Goal: Task Accomplishment & Management: Manage account settings

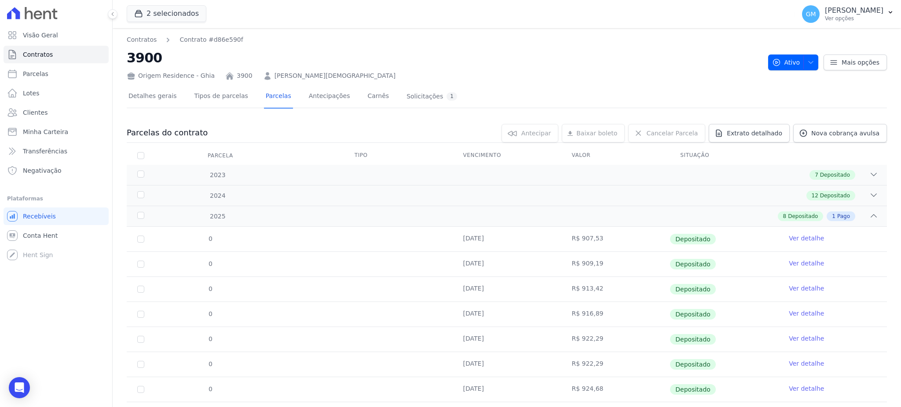
scroll to position [71, 0]
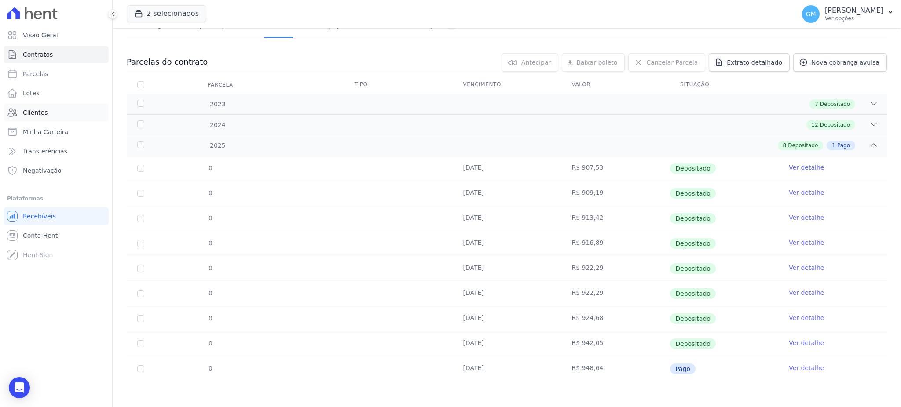
click at [52, 115] on link "Clientes" at bounding box center [56, 113] width 105 height 18
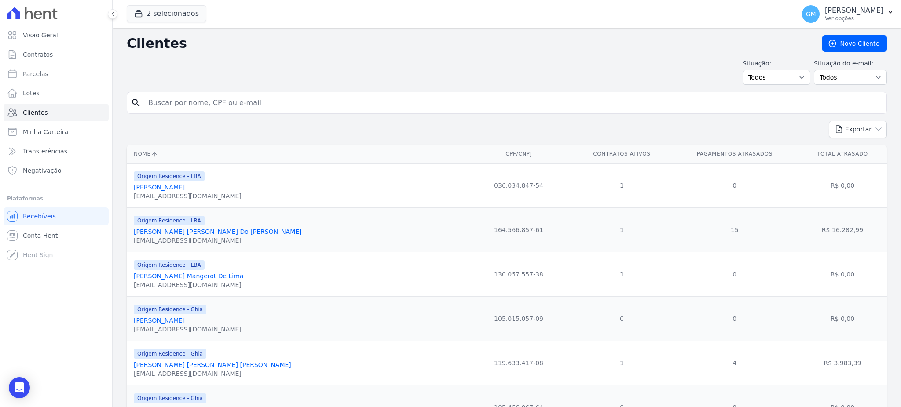
click at [186, 105] on input "search" at bounding box center [513, 103] width 740 height 18
paste input "[PERSON_NAME] MALAFAIA [PERSON_NAME]"
type input "[PERSON_NAME] MALAFAIA [PERSON_NAME]"
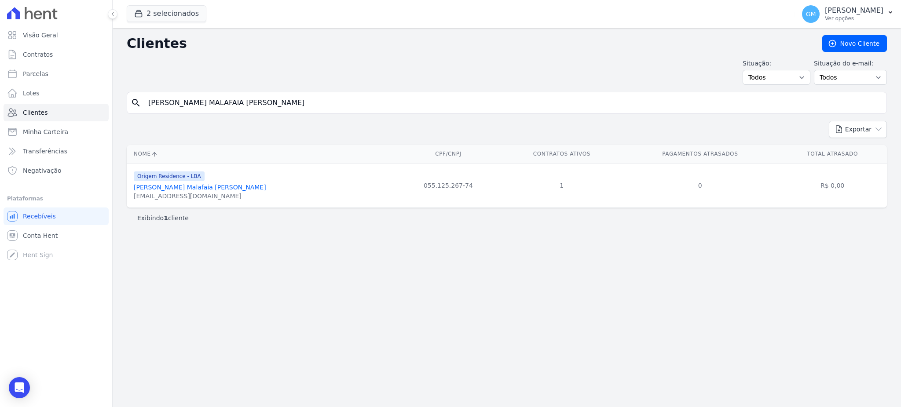
click at [205, 191] on link "Felippe Macedo Malafaia Torres" at bounding box center [200, 187] width 132 height 7
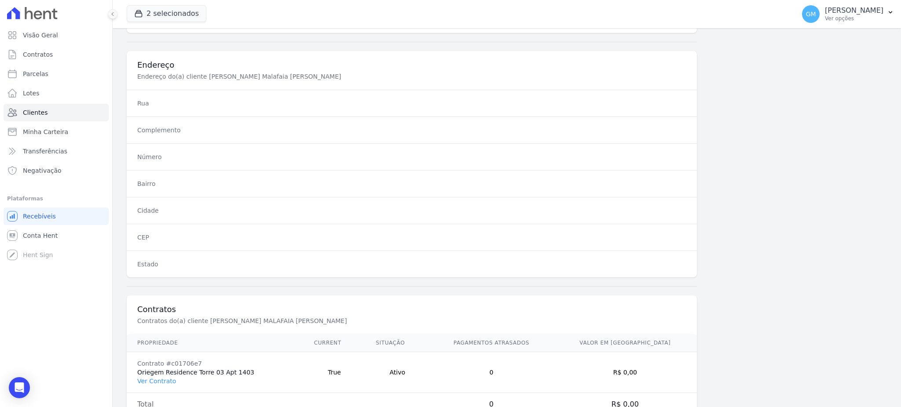
scroll to position [416, 0]
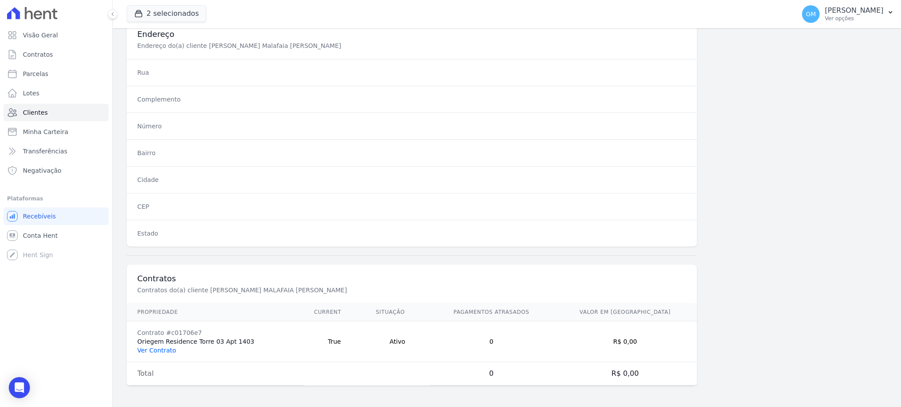
click at [159, 348] on link "Ver Contrato" at bounding box center [156, 350] width 39 height 7
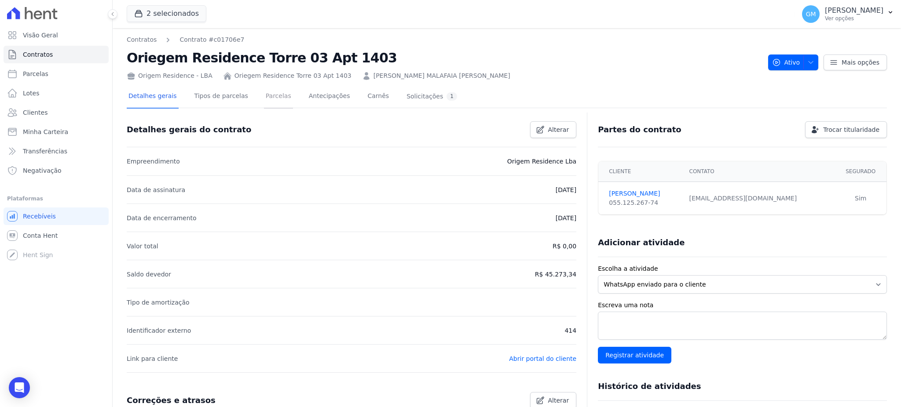
click at [264, 91] on link "Parcelas" at bounding box center [278, 96] width 29 height 23
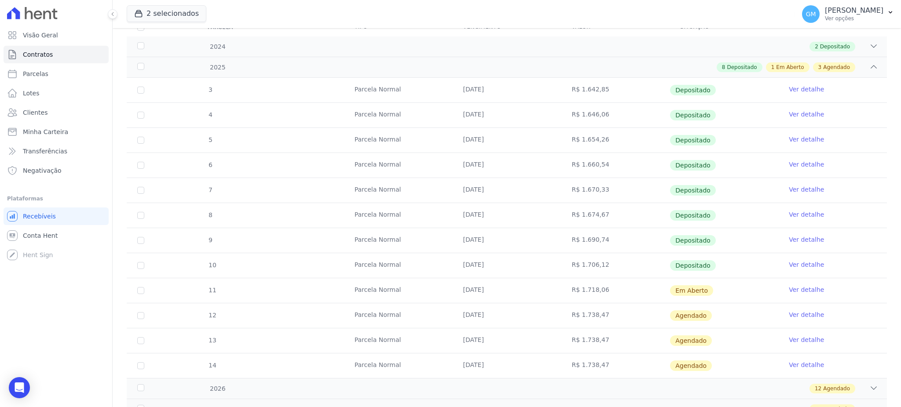
scroll to position [108, 0]
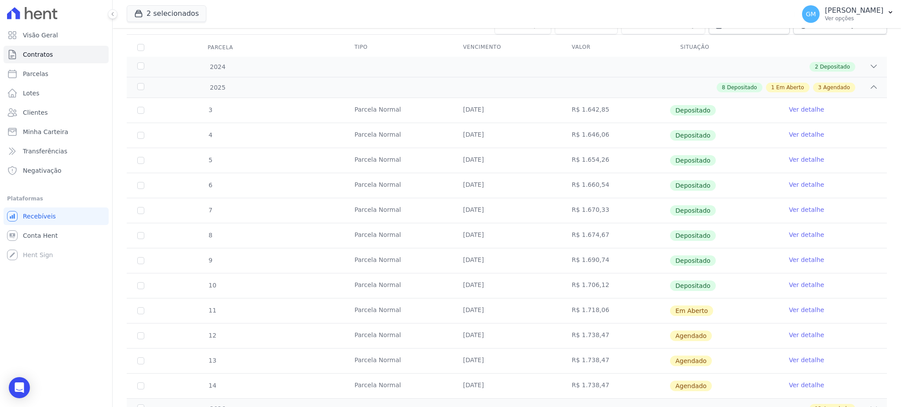
drag, startPoint x: 602, startPoint y: 314, endPoint x: 573, endPoint y: 319, distance: 30.0
click at [573, 319] on td "R$ 1.718,06" at bounding box center [615, 311] width 109 height 25
copy td "1.718,06"
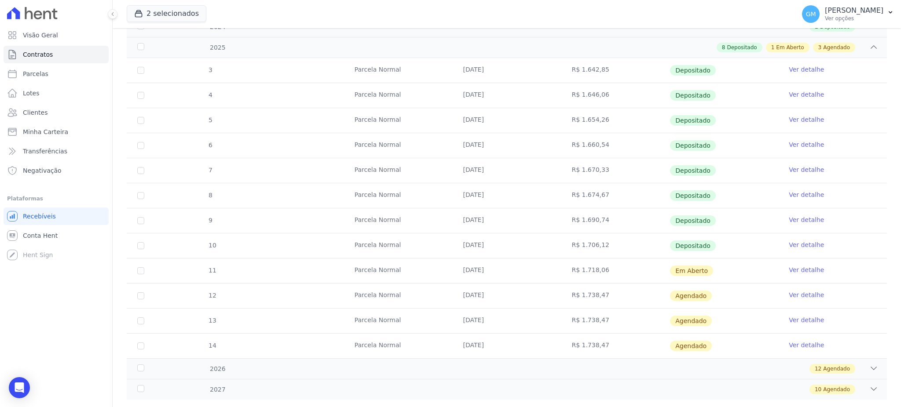
scroll to position [167, 0]
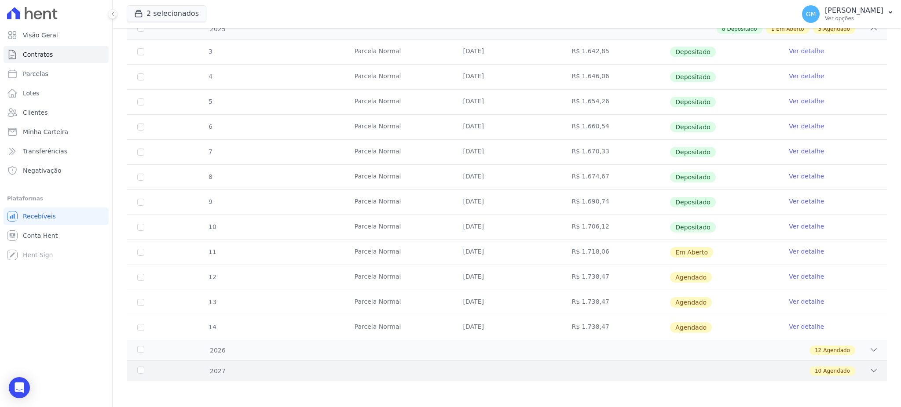
click at [844, 367] on div "10 Agendado" at bounding box center [833, 372] width 46 height 10
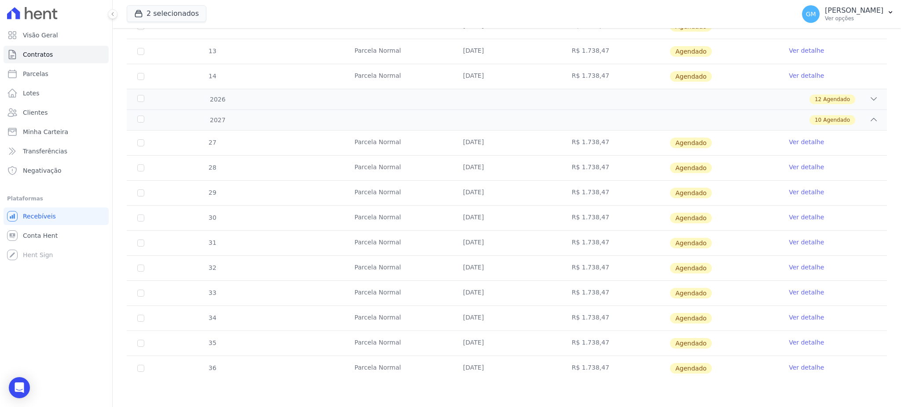
click at [789, 367] on link "Ver detalhe" at bounding box center [806, 367] width 35 height 9
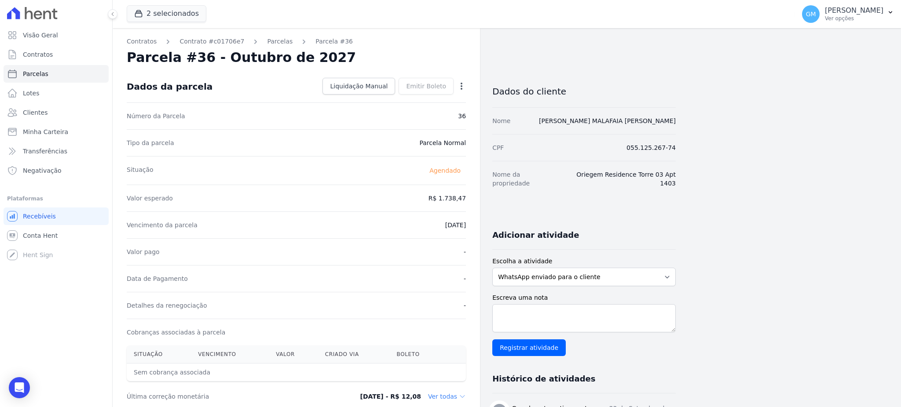
click at [462, 87] on icon "button" at bounding box center [462, 86] width 2 height 7
click at [400, 93] on link "Alterar" at bounding box center [423, 98] width 77 height 16
drag, startPoint x: 440, startPoint y: 201, endPoint x: 486, endPoint y: 206, distance: 46.1
click at [486, 206] on div "Contratos Contrato #c01706e7 Parcelas Parcela #36 Parcela #36 - Outubro de 2027…" at bounding box center [394, 310] width 563 height 565
paste input ".71806"
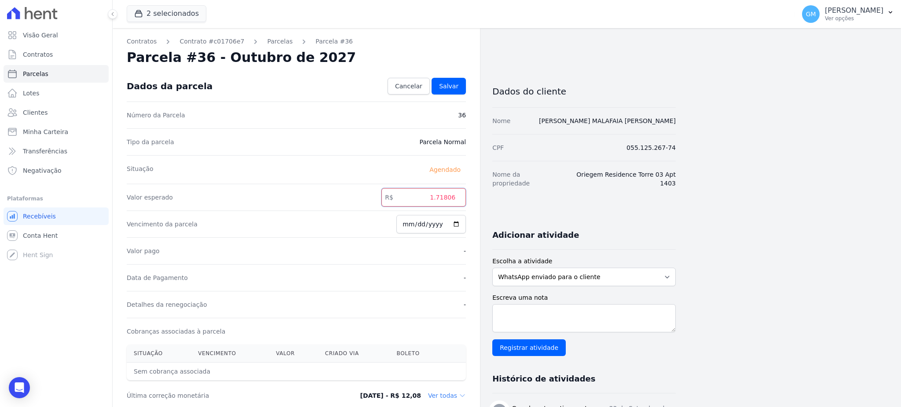
click at [439, 198] on input "1.71806" at bounding box center [423, 197] width 84 height 18
click at [447, 199] on input "171806" at bounding box center [423, 197] width 84 height 18
type input "1718.06"
click at [452, 85] on span "Salvar" at bounding box center [448, 86] width 19 height 9
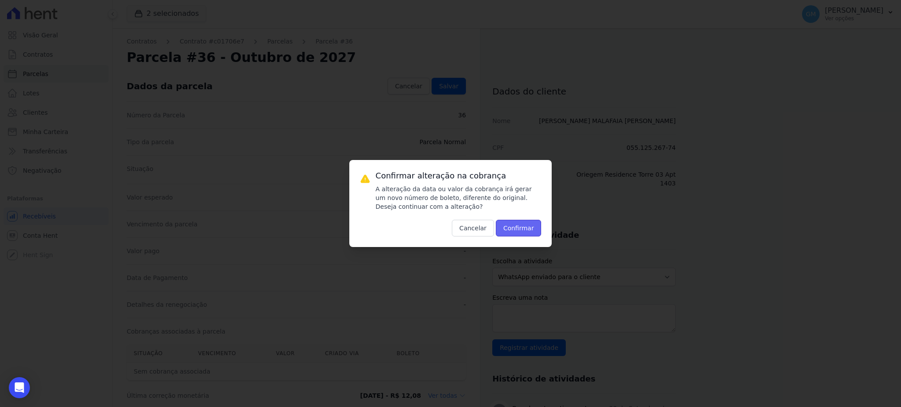
click at [516, 231] on button "Confirmar" at bounding box center [519, 228] width 46 height 17
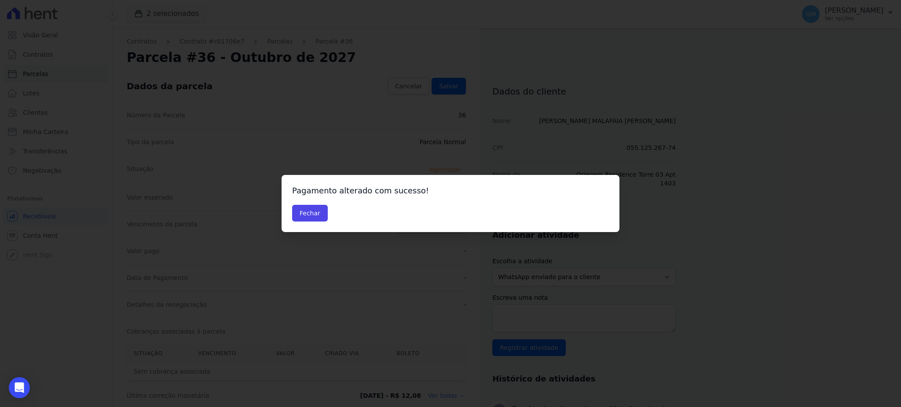
click at [326, 215] on div "Fechar" at bounding box center [450, 213] width 317 height 17
click at [315, 215] on button "Fechar" at bounding box center [310, 213] width 36 height 17
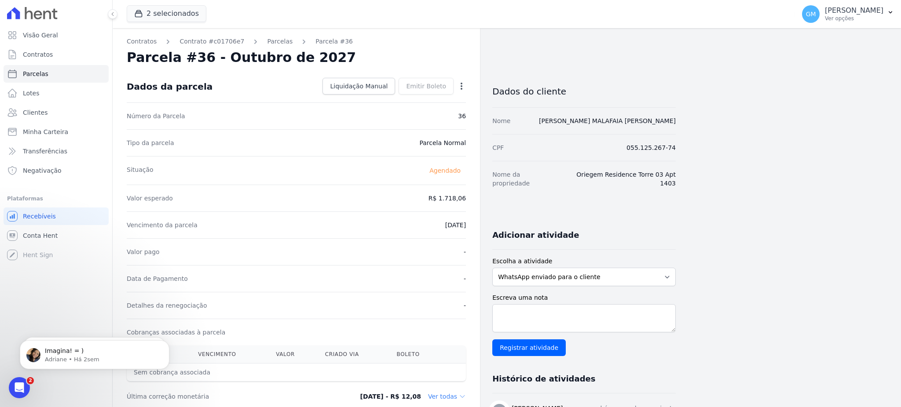
click at [463, 89] on icon "button" at bounding box center [461, 86] width 9 height 9
click at [404, 98] on link "Alterar" at bounding box center [423, 98] width 77 height 16
click at [406, 84] on span "Cancelar" at bounding box center [408, 86] width 27 height 9
click at [463, 84] on icon "button" at bounding box center [461, 86] width 9 height 9
click at [439, 113] on link "Antecipar" at bounding box center [423, 114] width 77 height 16
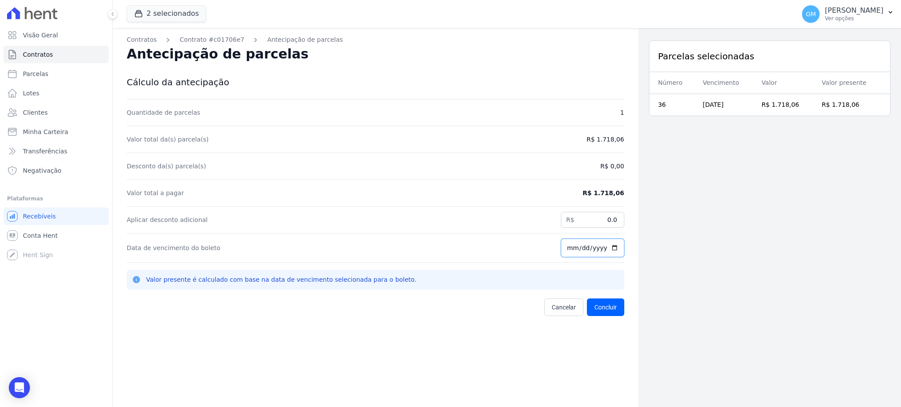
click at [610, 247] on input "[DATE]" at bounding box center [592, 248] width 63 height 18
type input "[DATE]"
click at [601, 309] on button "Concluir" at bounding box center [605, 308] width 37 height 18
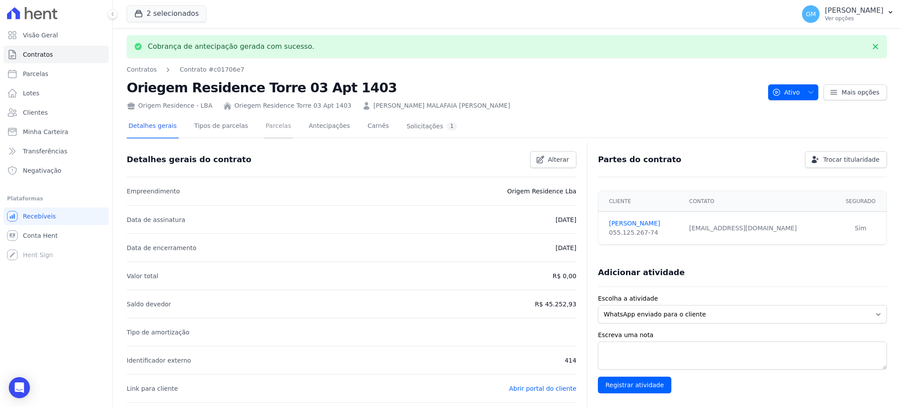
click at [278, 130] on link "Parcelas" at bounding box center [278, 126] width 29 height 23
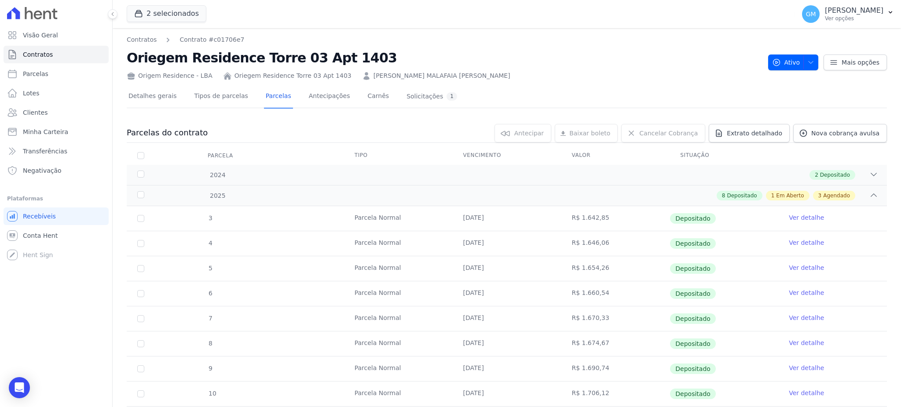
scroll to position [167, 0]
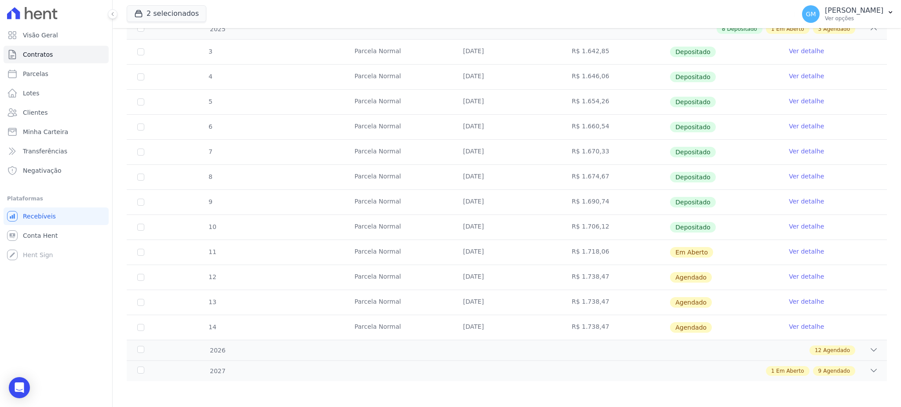
click at [801, 251] on link "Ver detalhe" at bounding box center [806, 251] width 35 height 9
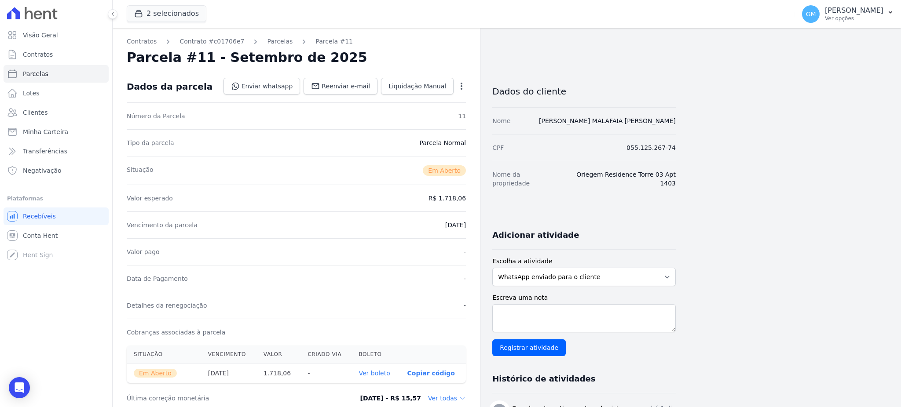
scroll to position [117, 0]
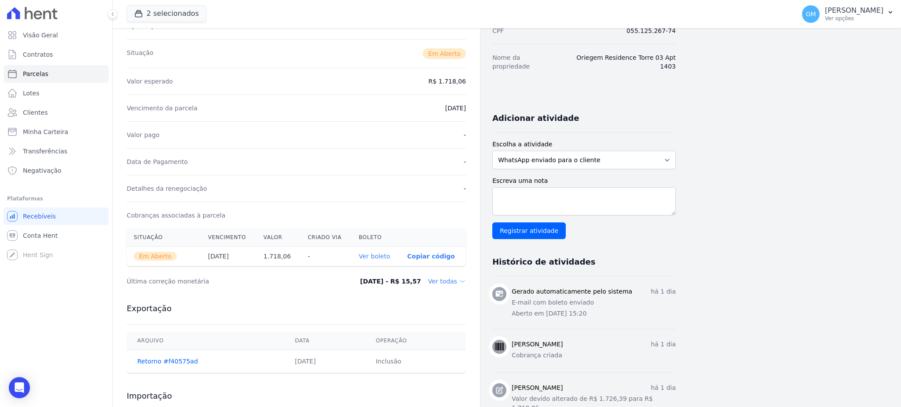
click at [385, 256] on link "Ver boleto" at bounding box center [374, 256] width 31 height 7
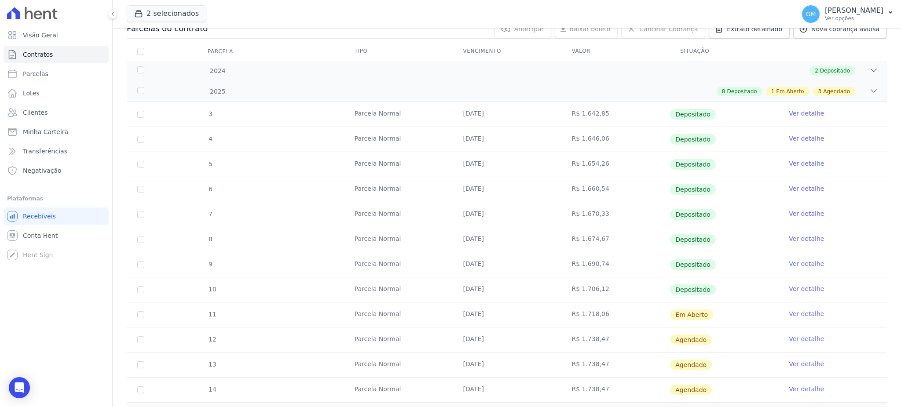
scroll to position [167, 0]
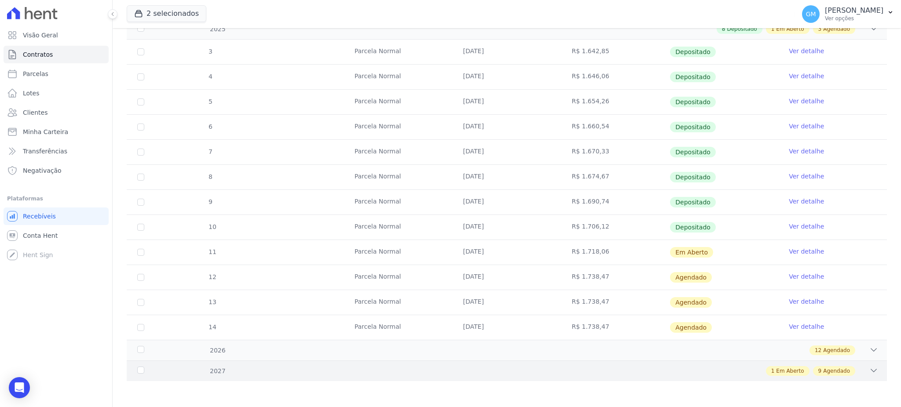
click at [818, 373] on span "9" at bounding box center [820, 371] width 4 height 8
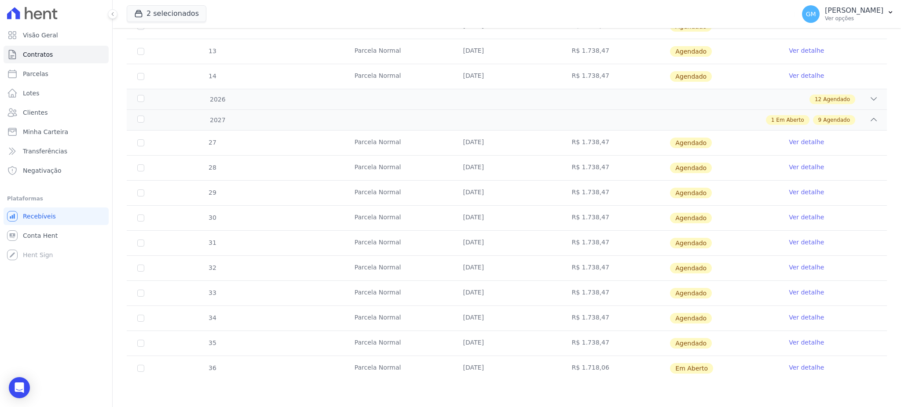
click at [790, 367] on link "Ver detalhe" at bounding box center [806, 367] width 35 height 9
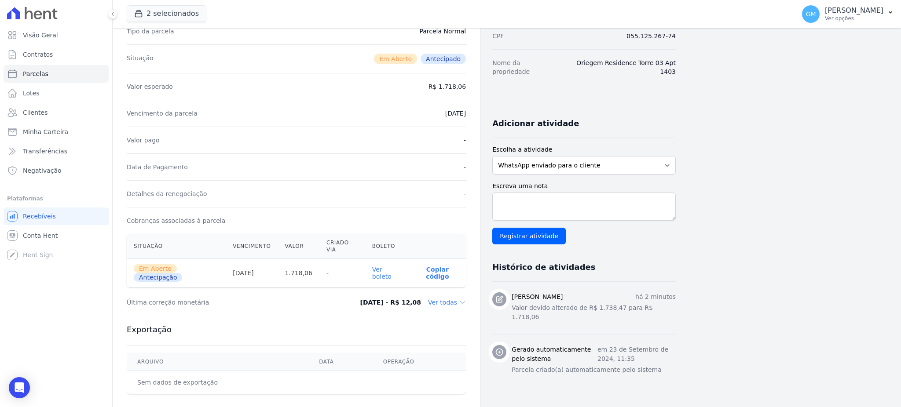
scroll to position [117, 0]
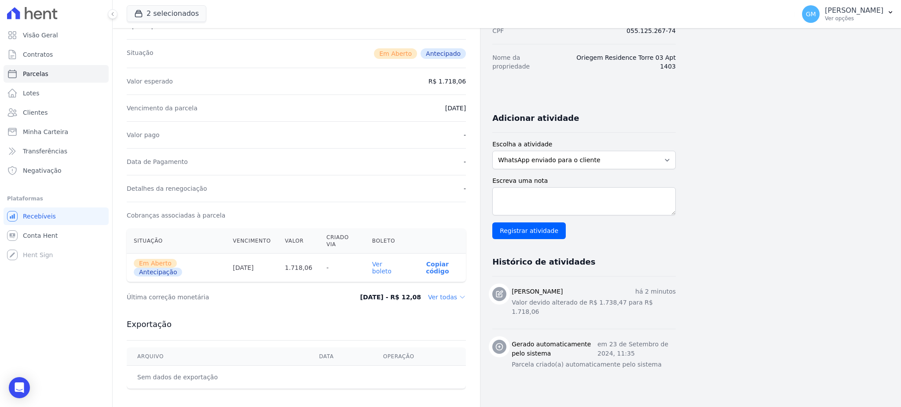
click at [379, 261] on link "Ver boleto" at bounding box center [381, 268] width 19 height 14
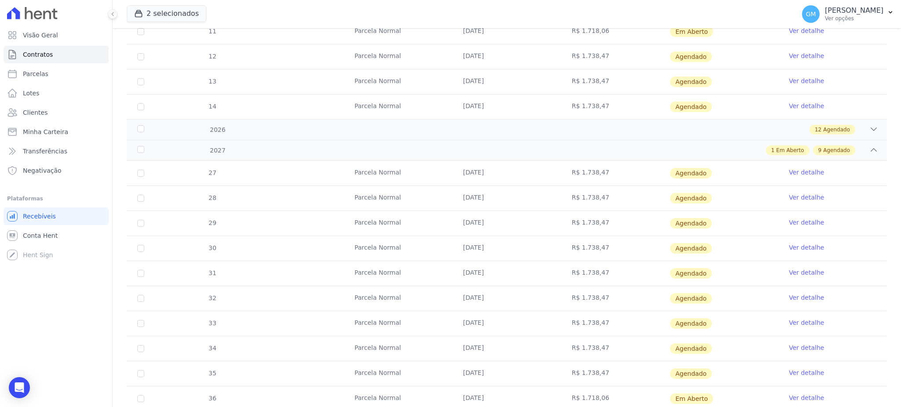
scroll to position [418, 0]
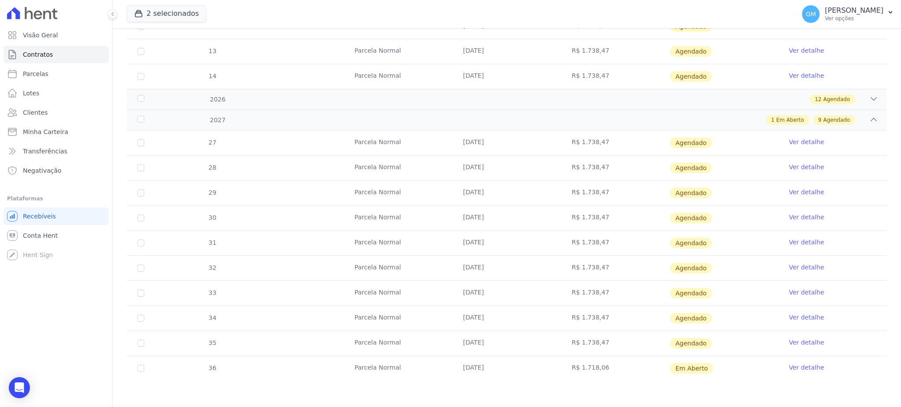
click at [798, 340] on link "Ver detalhe" at bounding box center [806, 342] width 35 height 9
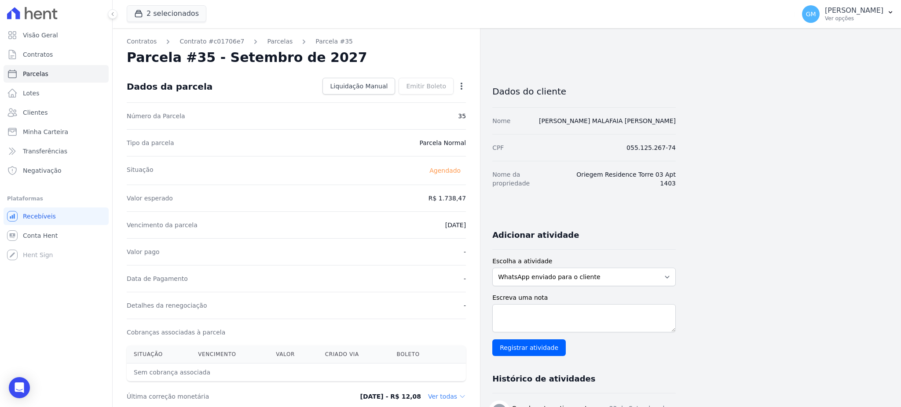
click at [461, 86] on icon "button" at bounding box center [462, 86] width 2 height 7
click at [426, 98] on link "Alterar" at bounding box center [423, 98] width 77 height 16
drag, startPoint x: 431, startPoint y: 199, endPoint x: 486, endPoint y: 199, distance: 55.0
click at [486, 199] on div "Contratos Contrato #c01706e7 [GEOGRAPHIC_DATA] Parcela #35 Parcela #35 - Setemb…" at bounding box center [394, 310] width 563 height 565
paste input ".71806"
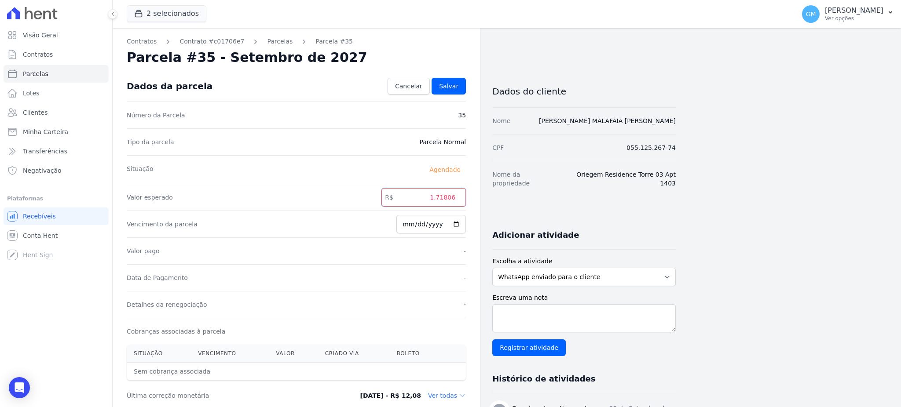
click at [439, 202] on input "1.71806" at bounding box center [423, 197] width 84 height 18
click at [448, 200] on input "171806" at bounding box center [423, 197] width 84 height 18
type input "1718.06"
click at [453, 90] on span "Salvar" at bounding box center [448, 86] width 19 height 9
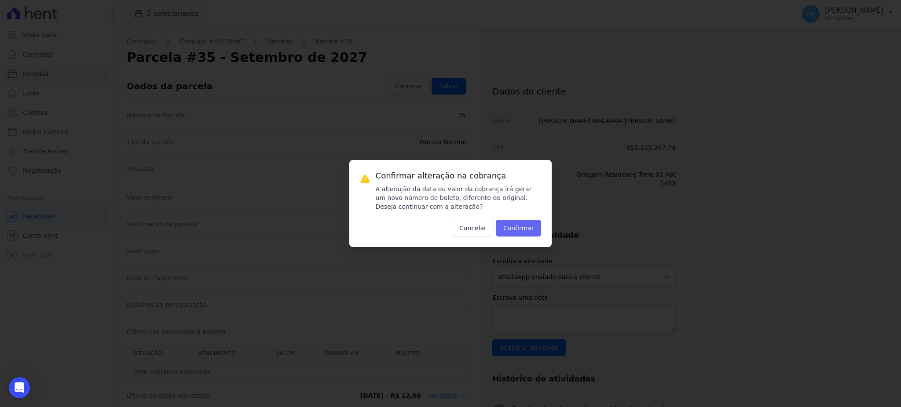
click at [520, 227] on button "Confirmar" at bounding box center [519, 228] width 46 height 17
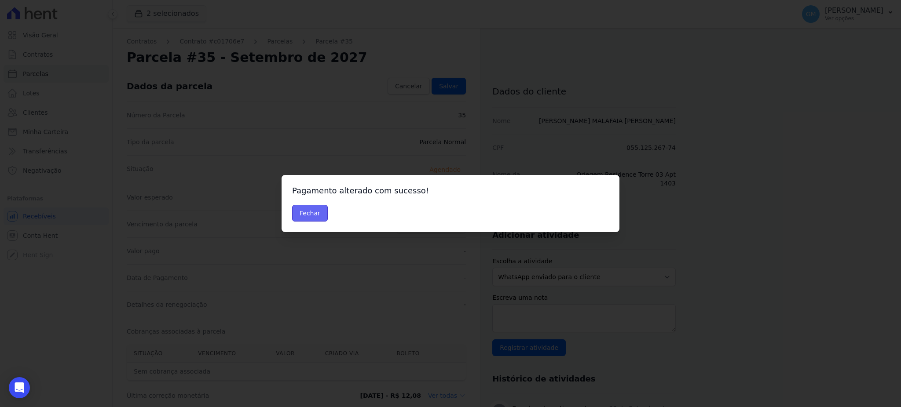
click at [318, 211] on button "Fechar" at bounding box center [310, 213] width 36 height 17
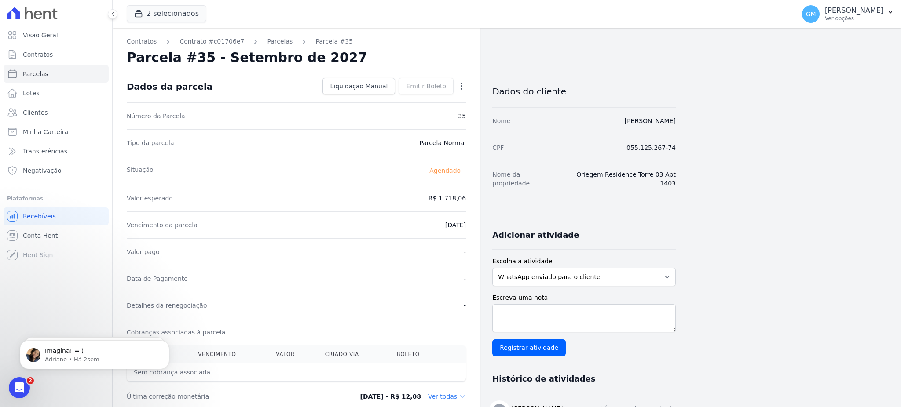
click at [462, 81] on div "Open options Alterar Antecipar" at bounding box center [460, 87] width 12 height 15
click at [460, 83] on icon "button" at bounding box center [461, 86] width 9 height 9
click at [418, 108] on link "Antecipar" at bounding box center [423, 114] width 77 height 16
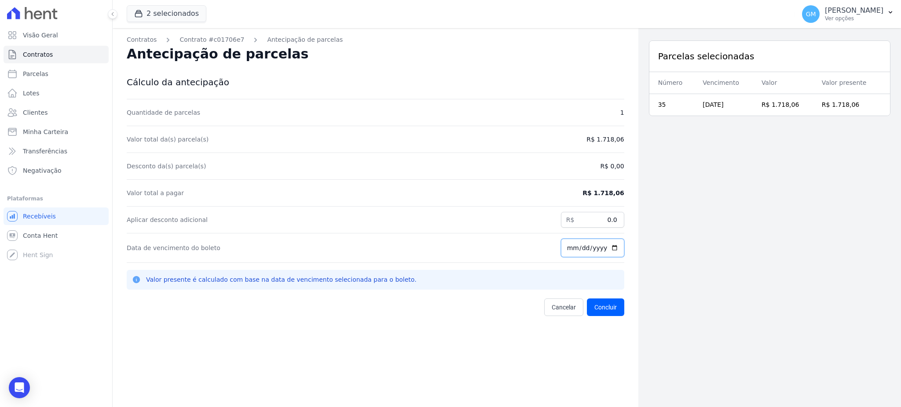
click at [608, 251] on input "[DATE]" at bounding box center [592, 248] width 63 height 18
type input "2025-09-11"
click at [601, 309] on button "Concluir" at bounding box center [605, 308] width 37 height 18
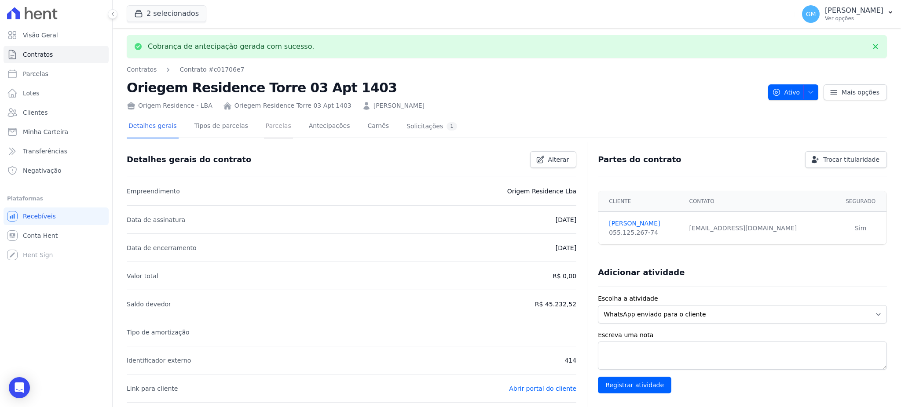
click at [264, 125] on link "Parcelas" at bounding box center [278, 126] width 29 height 23
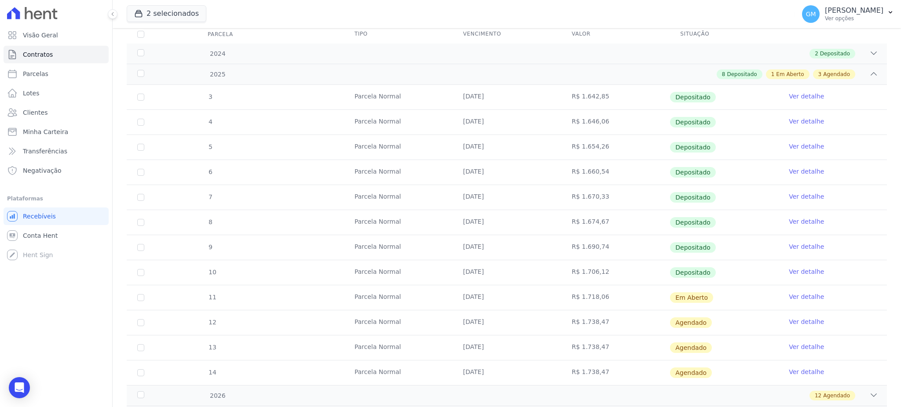
scroll to position [167, 0]
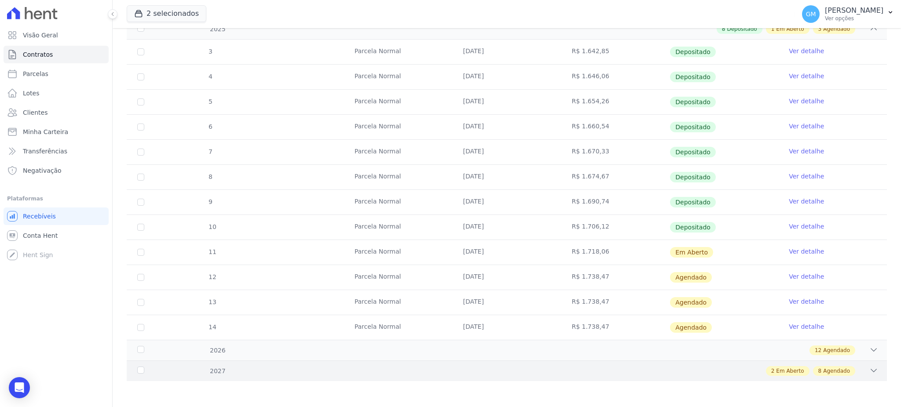
click at [817, 377] on div "2027 2 Em Aberto 8 Agendado" at bounding box center [507, 371] width 760 height 21
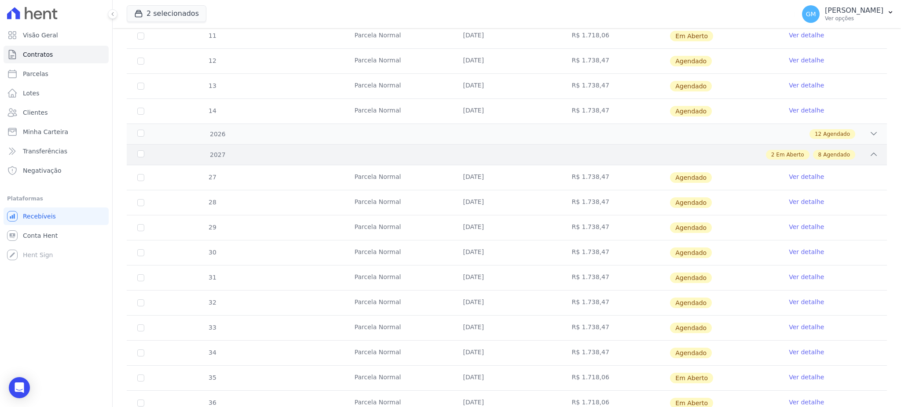
scroll to position [418, 0]
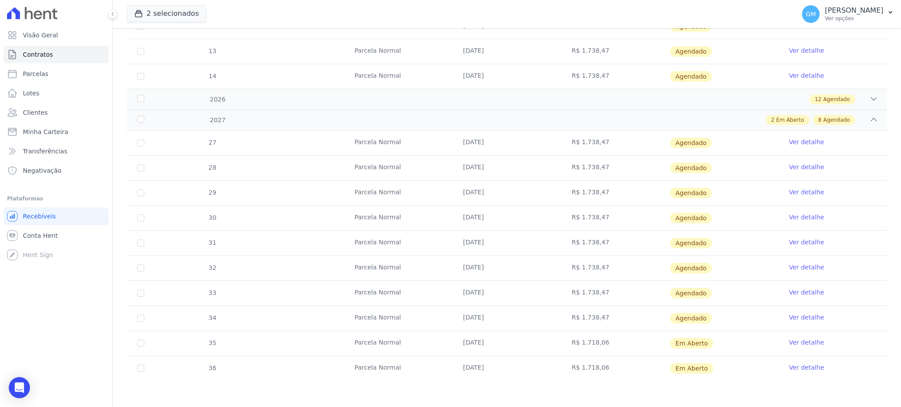
click at [801, 342] on link "Ver detalhe" at bounding box center [806, 342] width 35 height 9
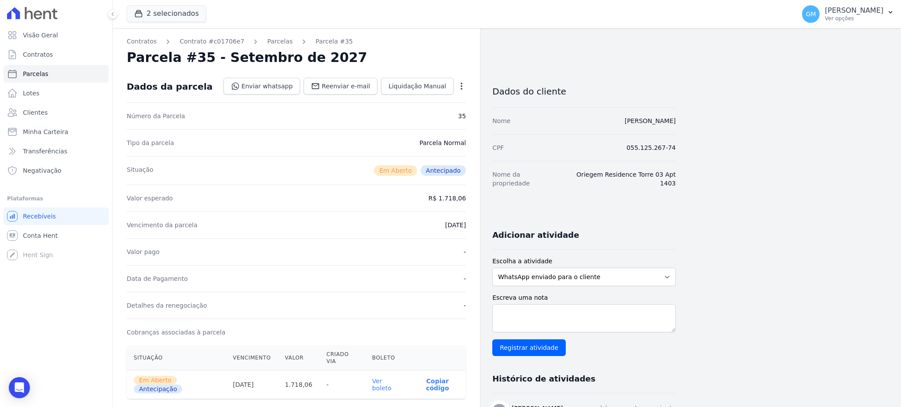
click at [392, 378] on link "Ver boleto" at bounding box center [381, 385] width 19 height 14
